Goal: Information Seeking & Learning: Learn about a topic

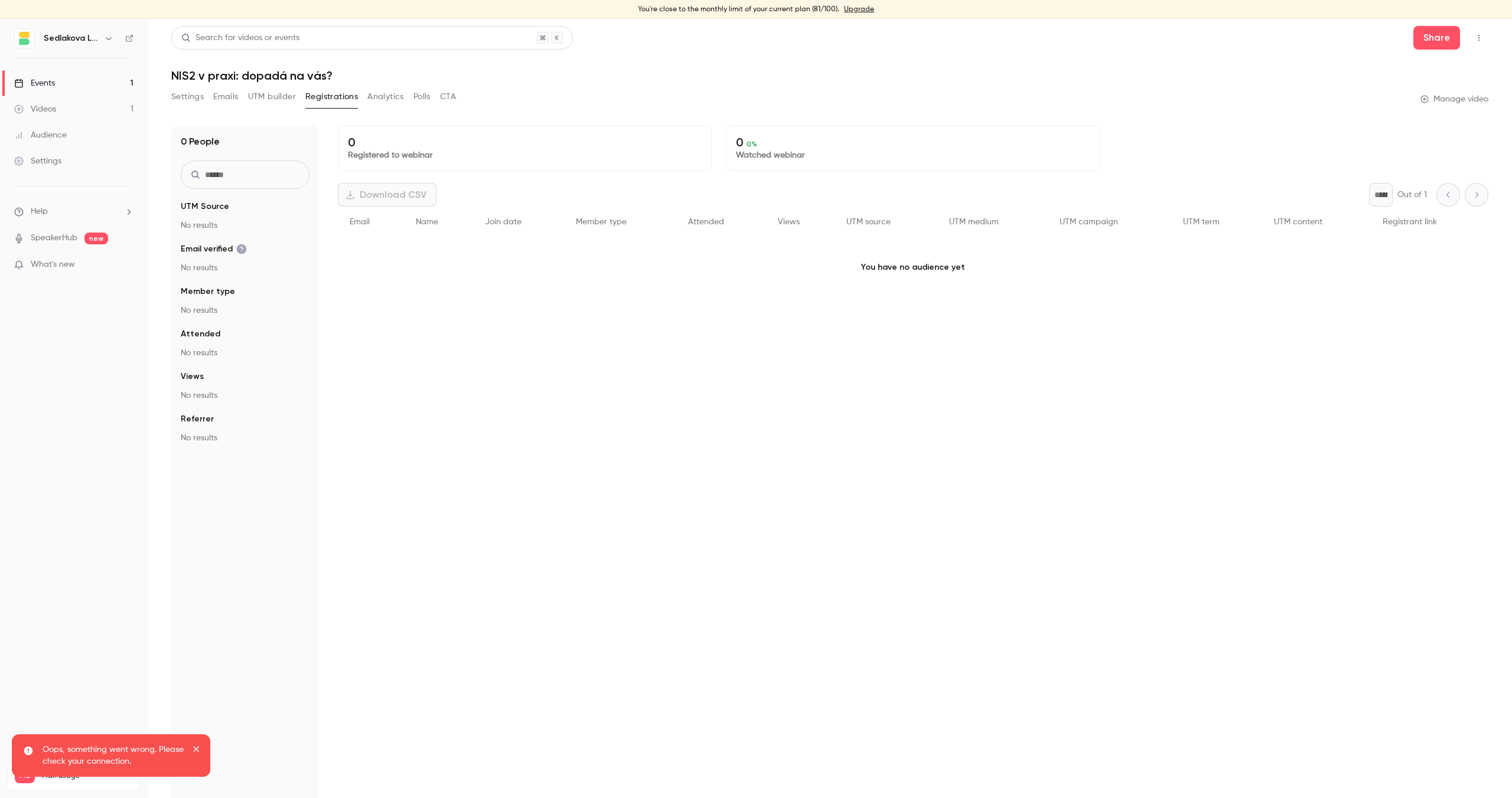
click at [99, 85] on link "Events 1" at bounding box center [74, 83] width 148 height 26
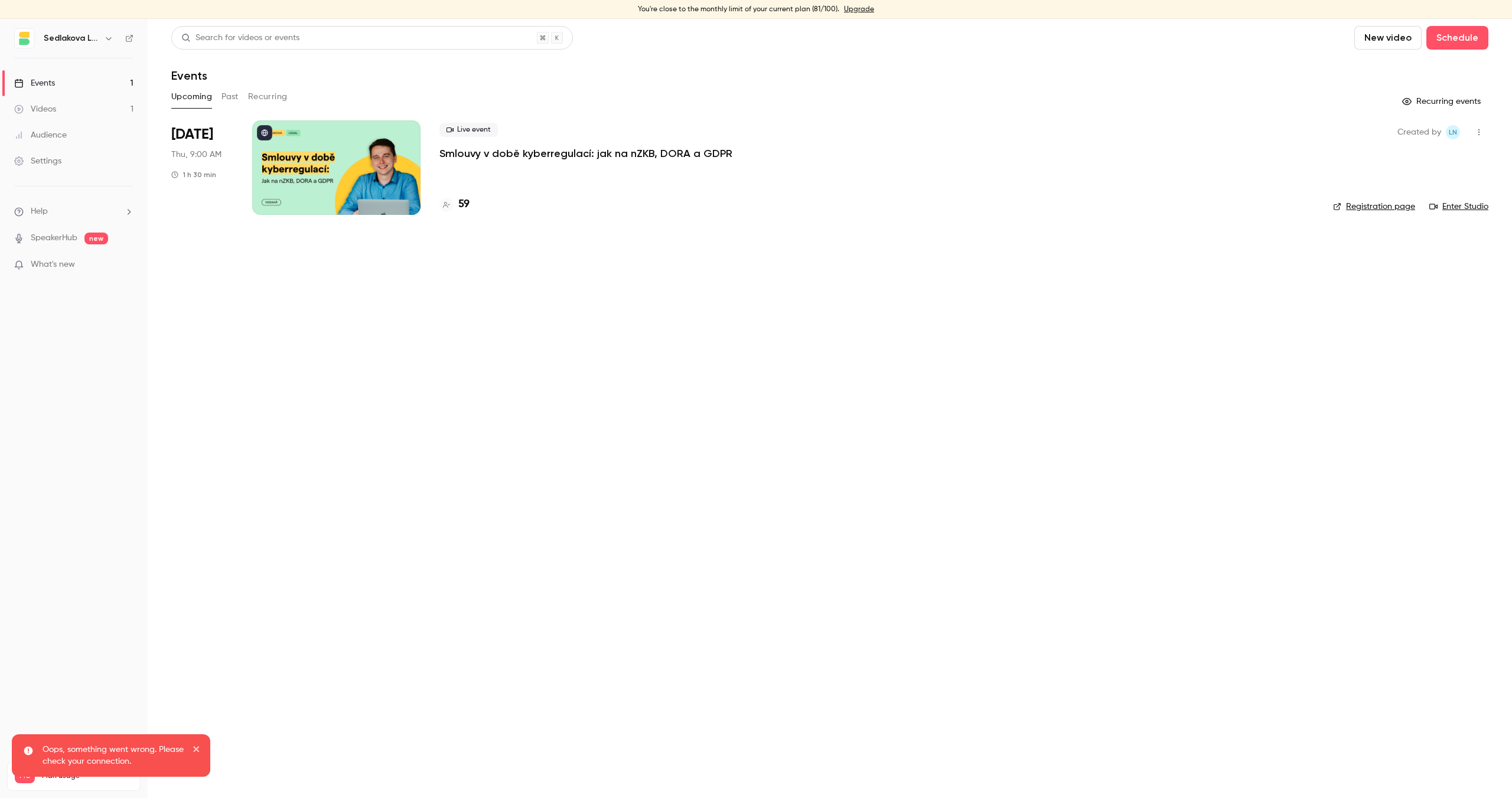
click at [459, 152] on p "Smlouvy v době kyberregulací: jak na nZKB, DORA a GDPR" at bounding box center [586, 153] width 293 height 14
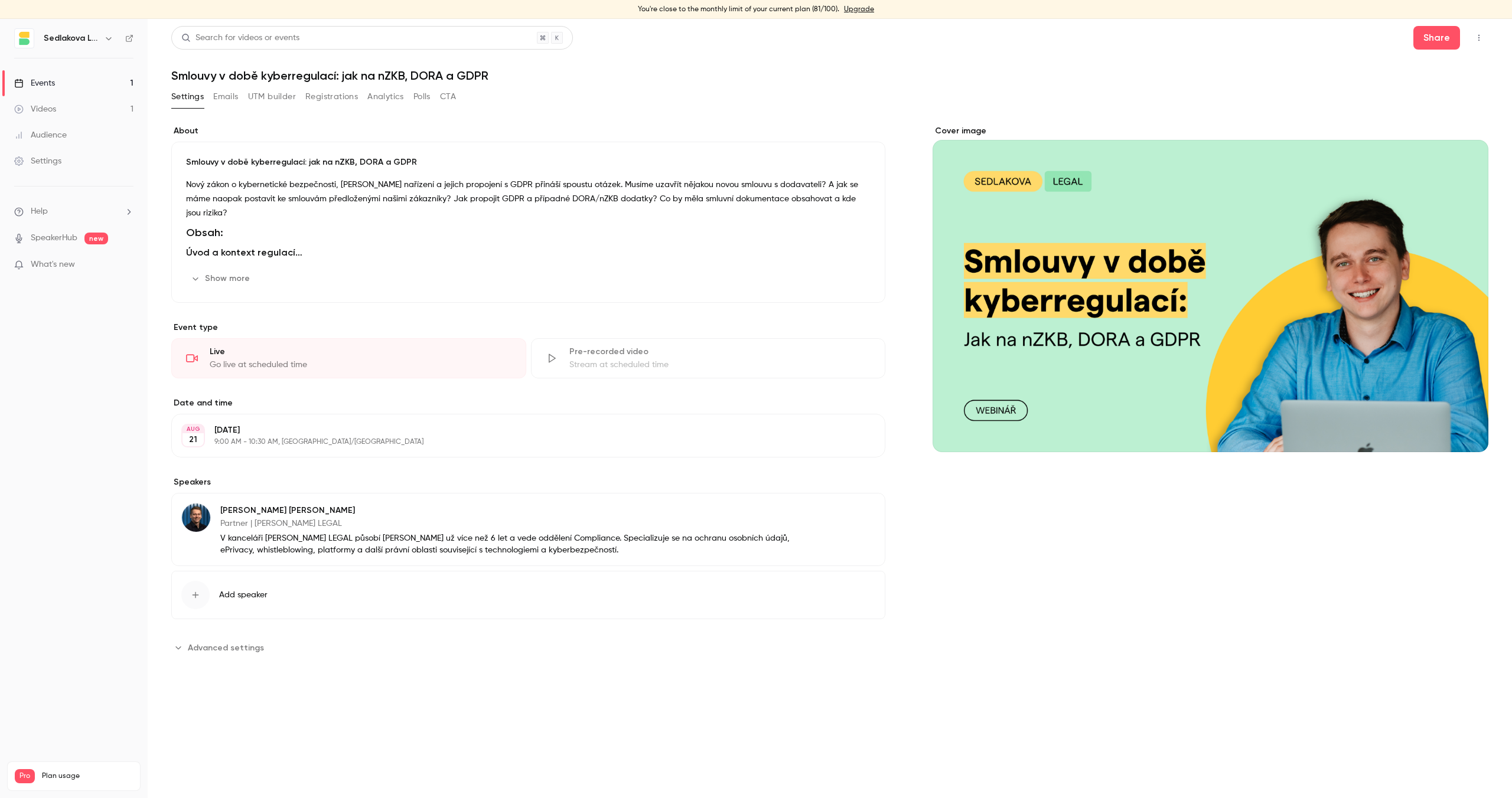
click at [237, 283] on button "Show more" at bounding box center [221, 279] width 71 height 19
